Goal: Information Seeking & Learning: Learn about a topic

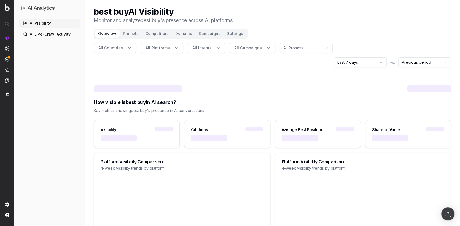
click at [155, 34] on button "Competitors" at bounding box center [157, 34] width 30 height 8
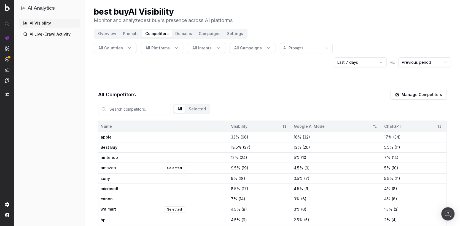
click at [43, 34] on link "AI Live-Crawl Activity" at bounding box center [49, 34] width 61 height 9
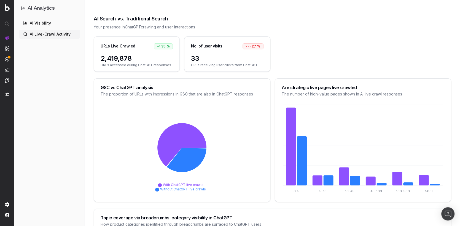
scroll to position [71, 0]
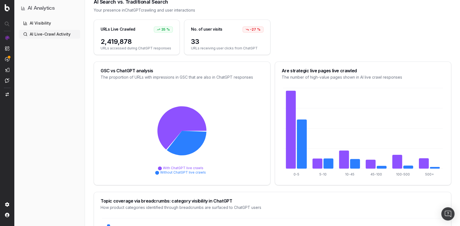
click at [46, 23] on link "AI Visibility" at bounding box center [49, 23] width 61 height 9
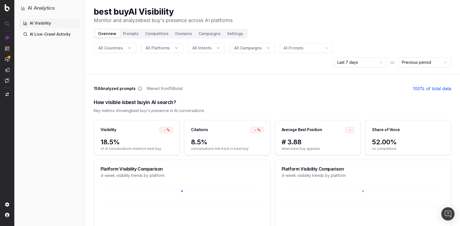
click at [46, 32] on link "AI Live-Crawl Activity" at bounding box center [49, 34] width 61 height 9
